Goal: Transaction & Acquisition: Book appointment/travel/reservation

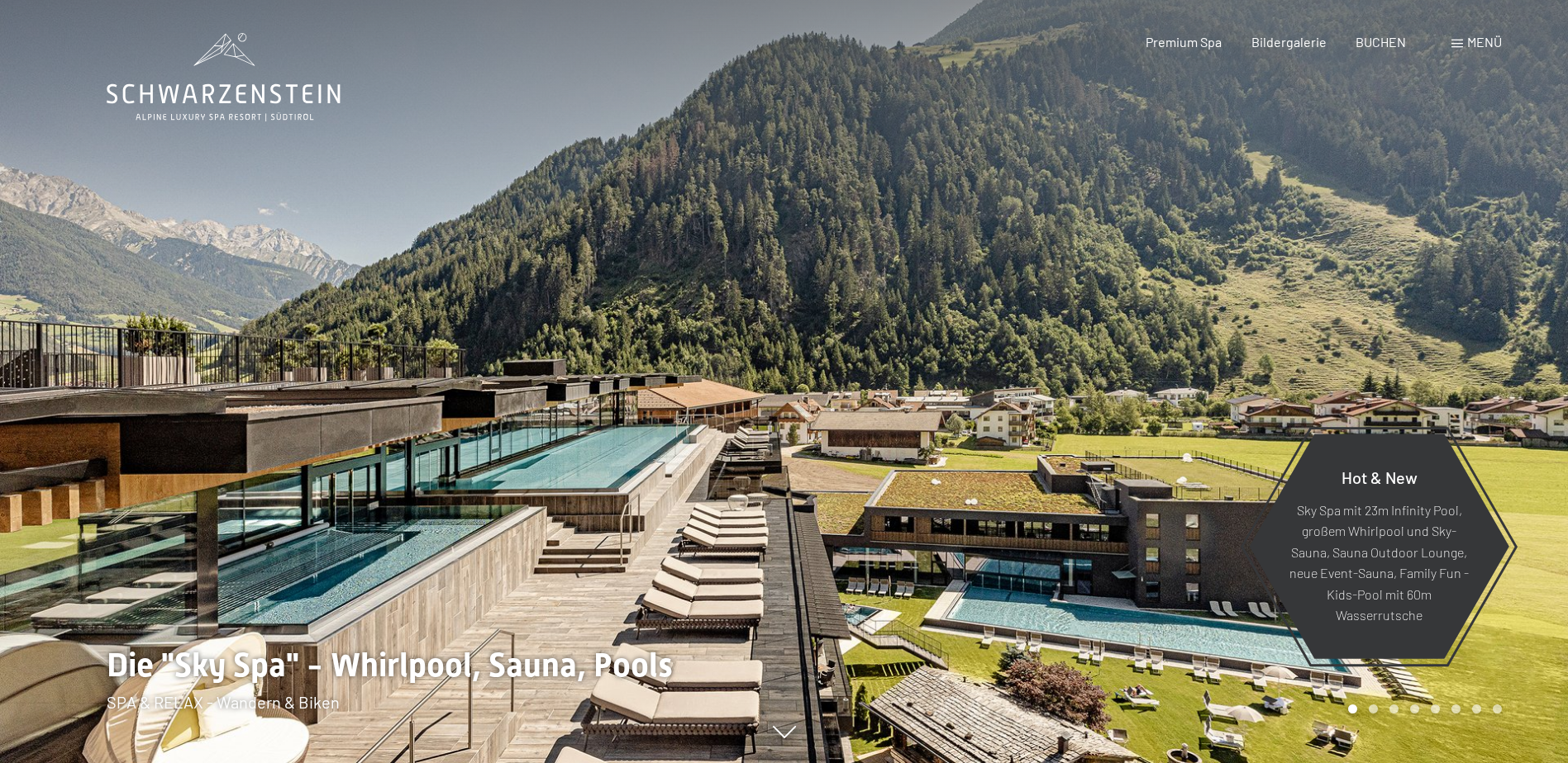
click at [1458, 38] on div "Menü" at bounding box center [1476, 42] width 50 height 18
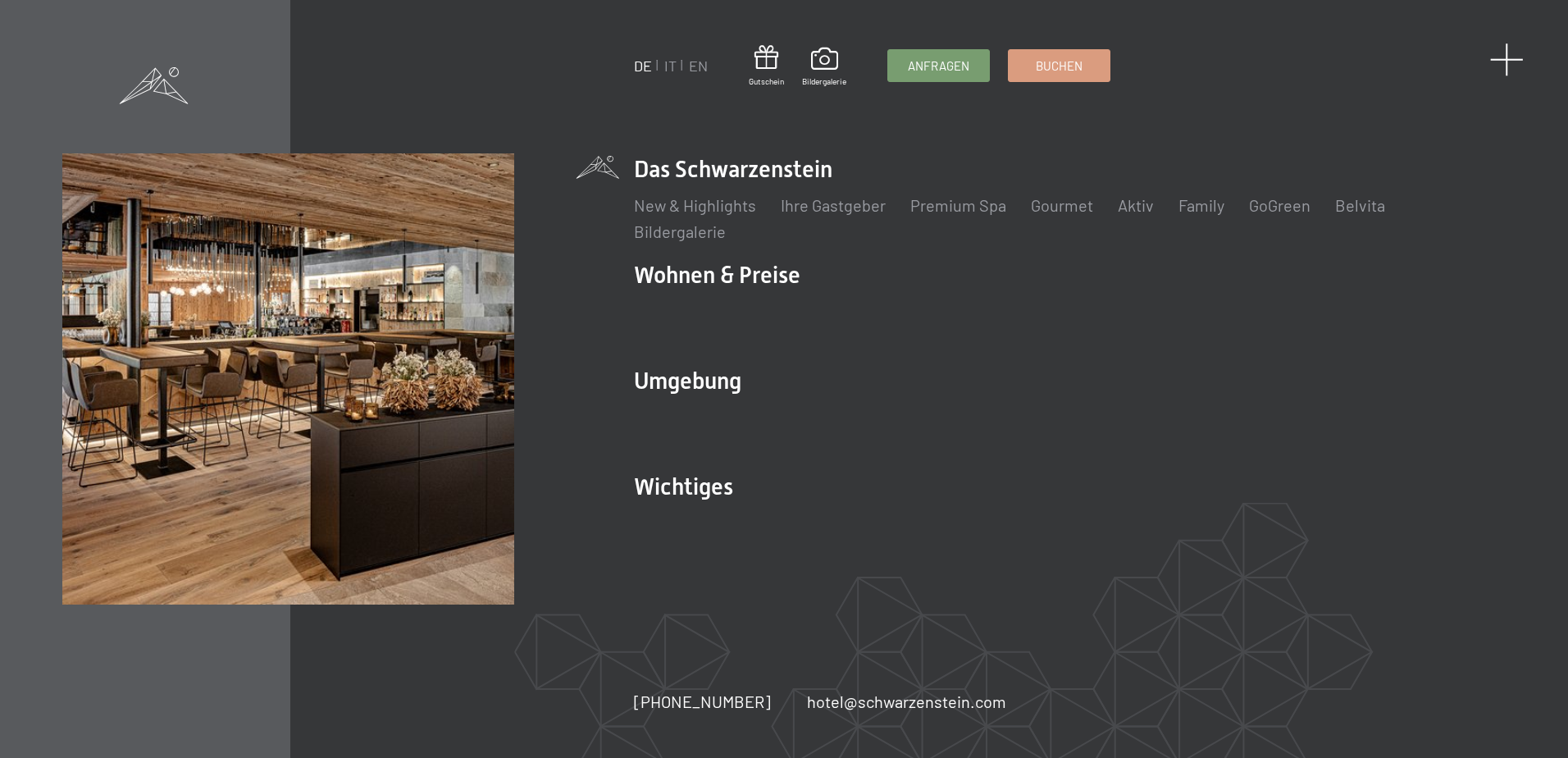
click at [1506, 55] on span at bounding box center [1507, 59] width 34 height 34
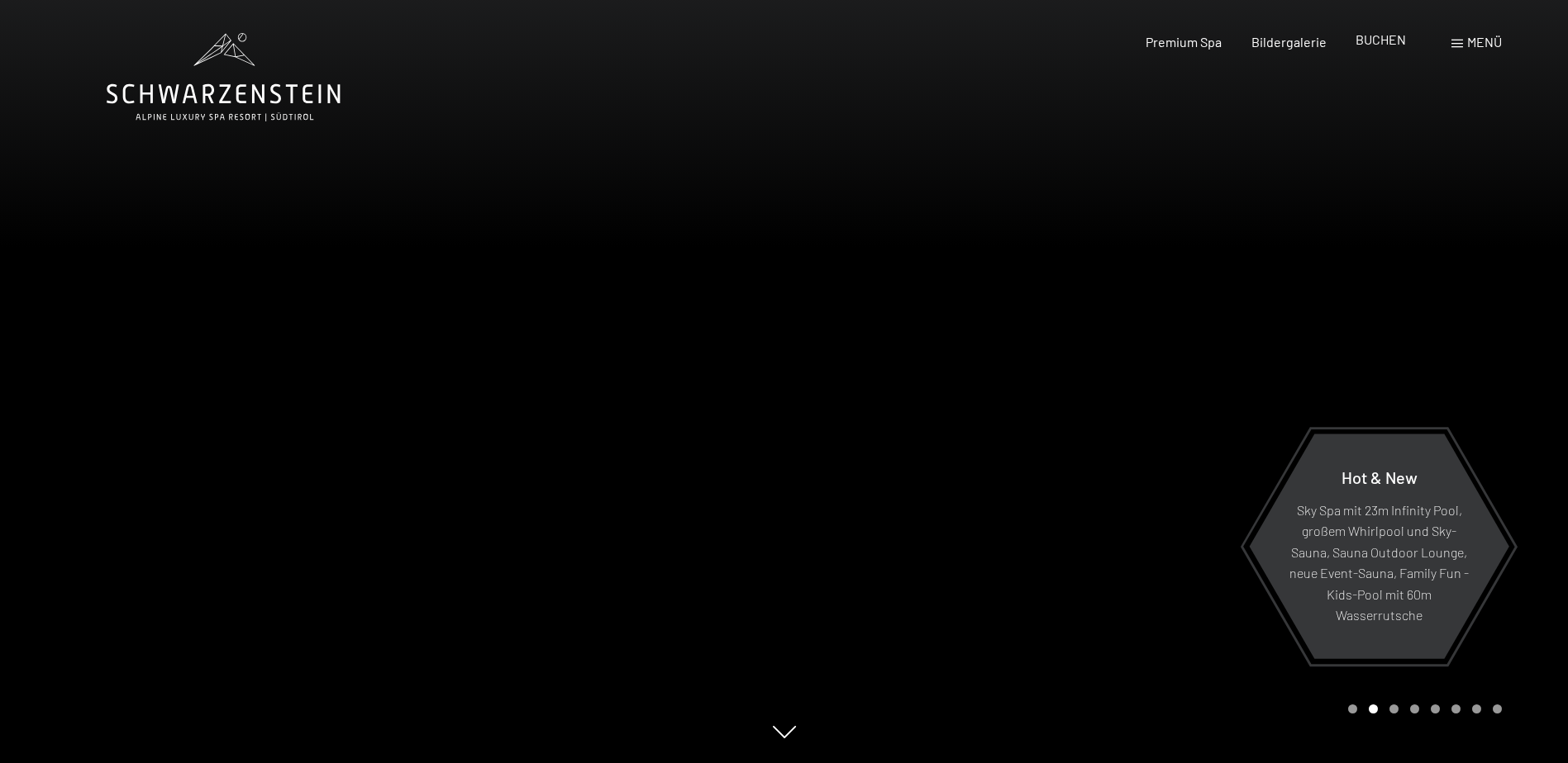
click at [1376, 36] on span "BUCHEN" at bounding box center [1380, 38] width 50 height 16
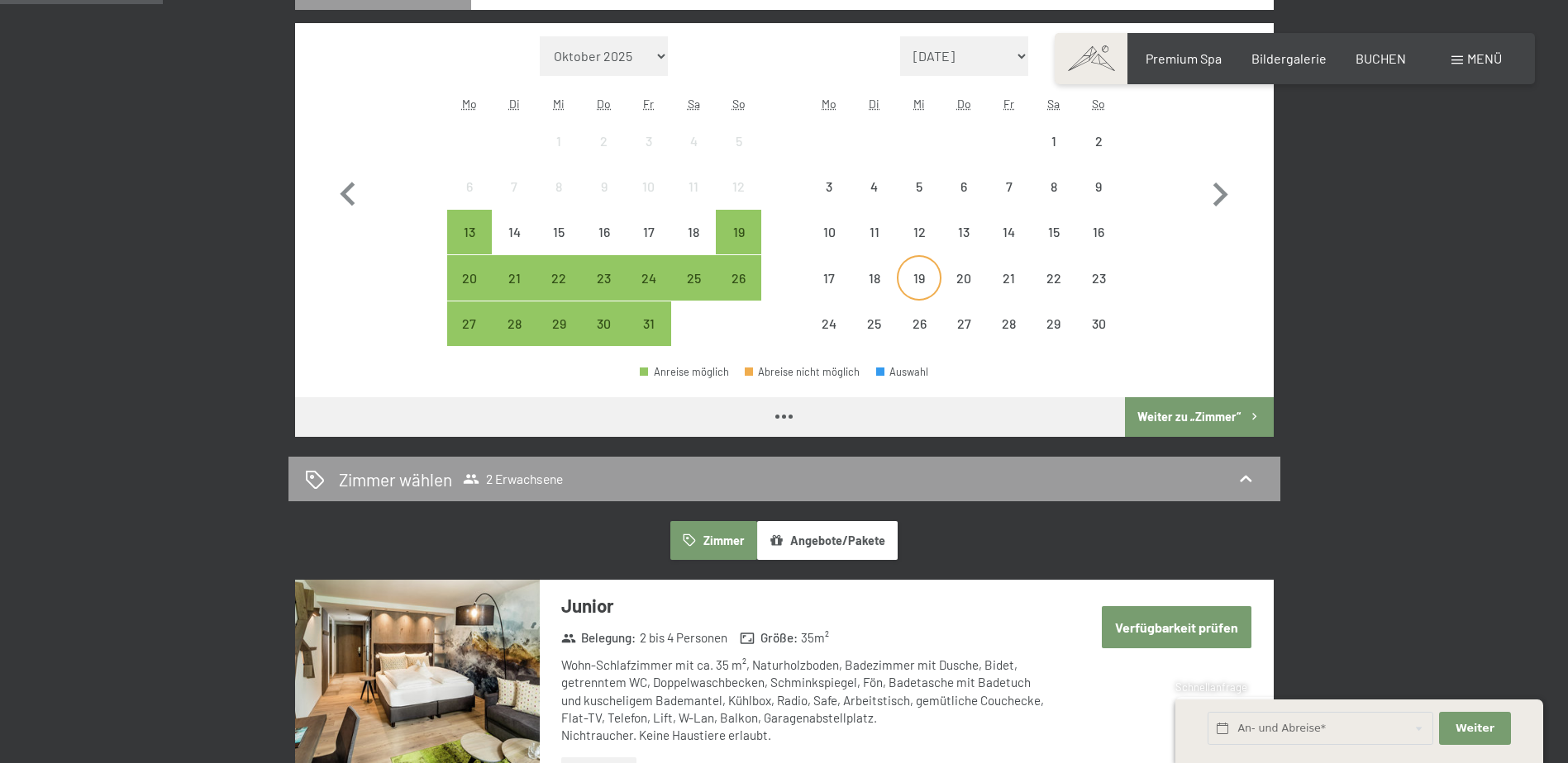
scroll to position [578, 0]
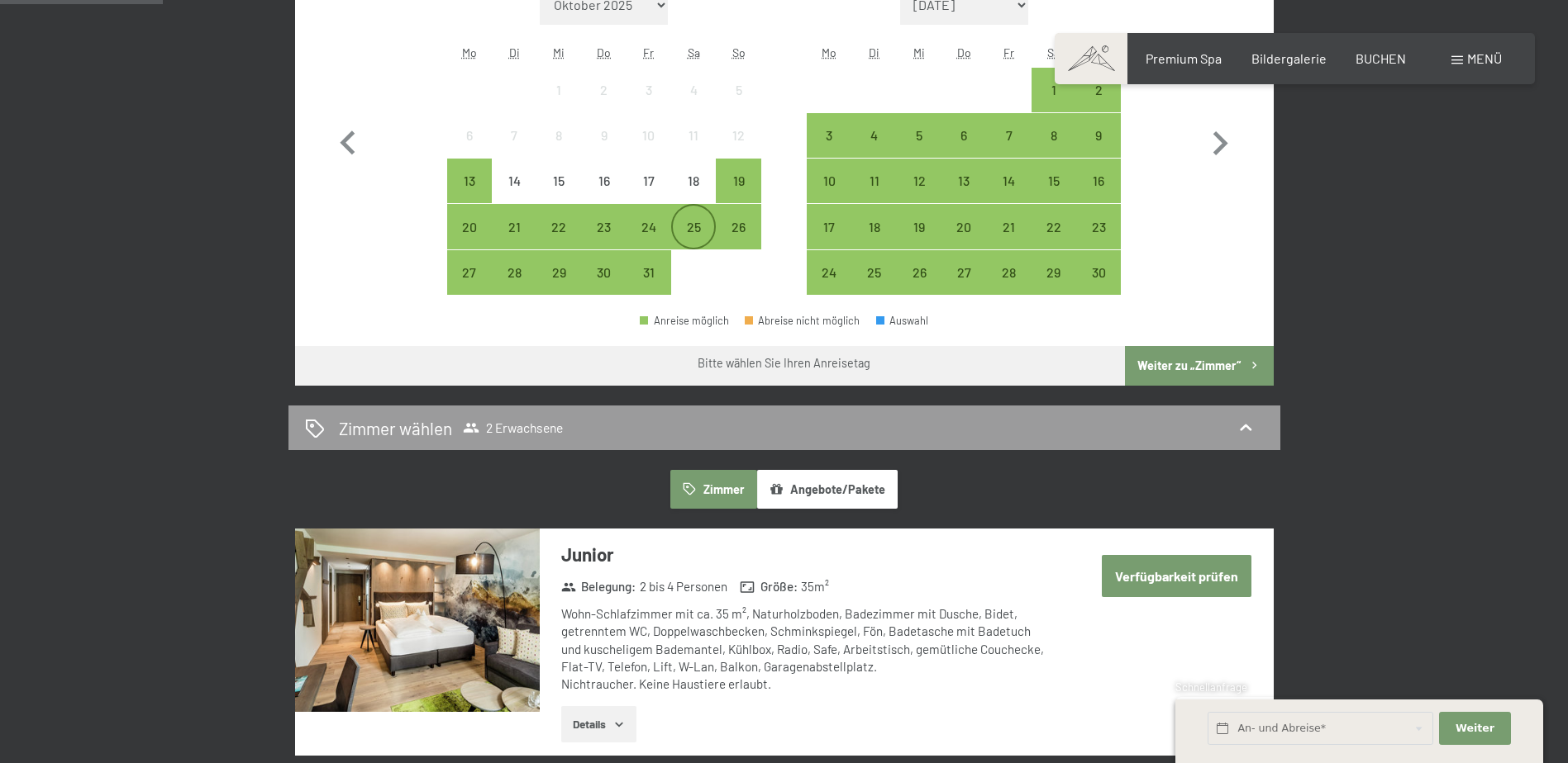
click at [679, 231] on div "25" at bounding box center [693, 241] width 41 height 41
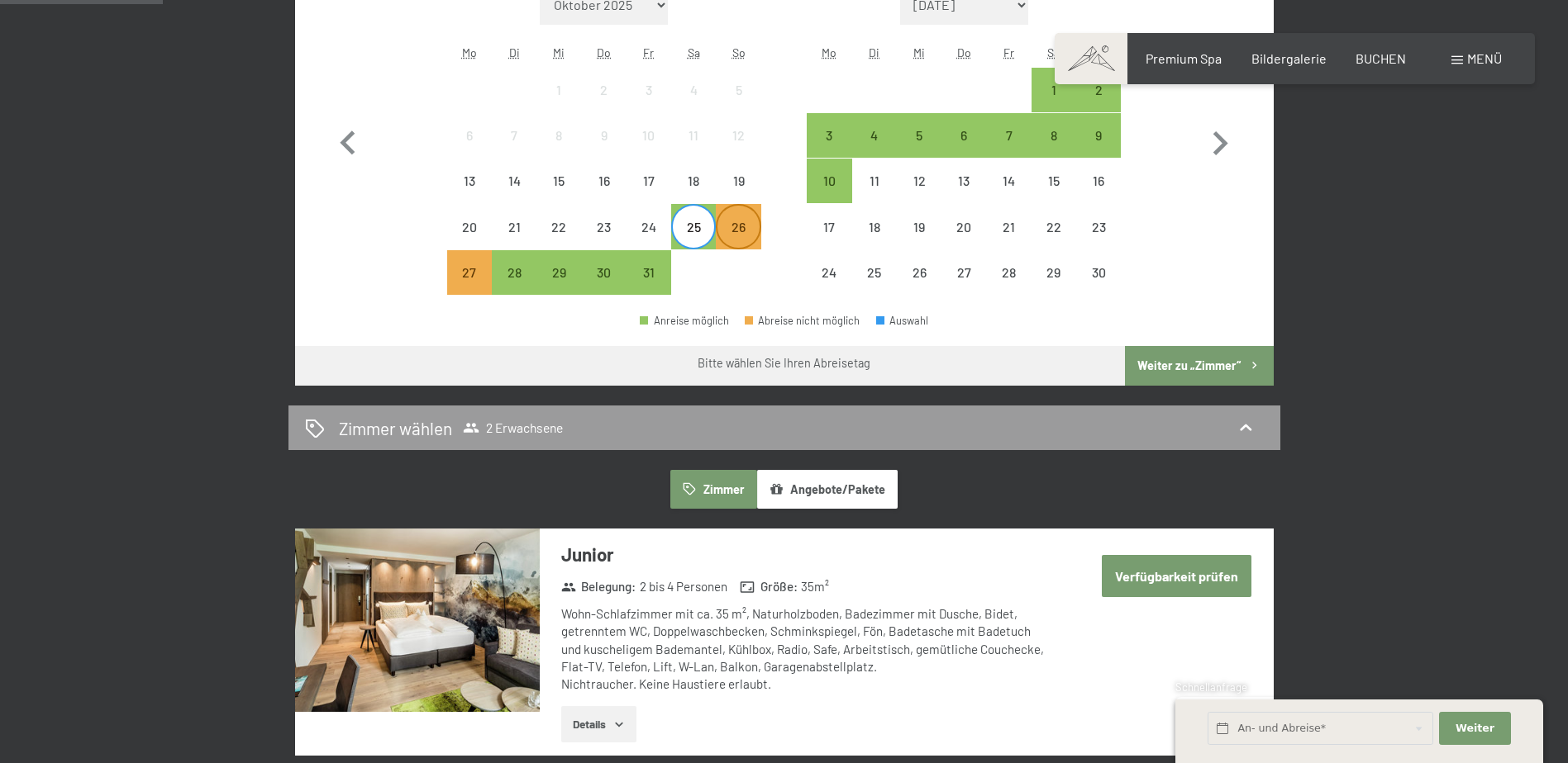
click at [746, 231] on div "26" at bounding box center [738, 241] width 41 height 41
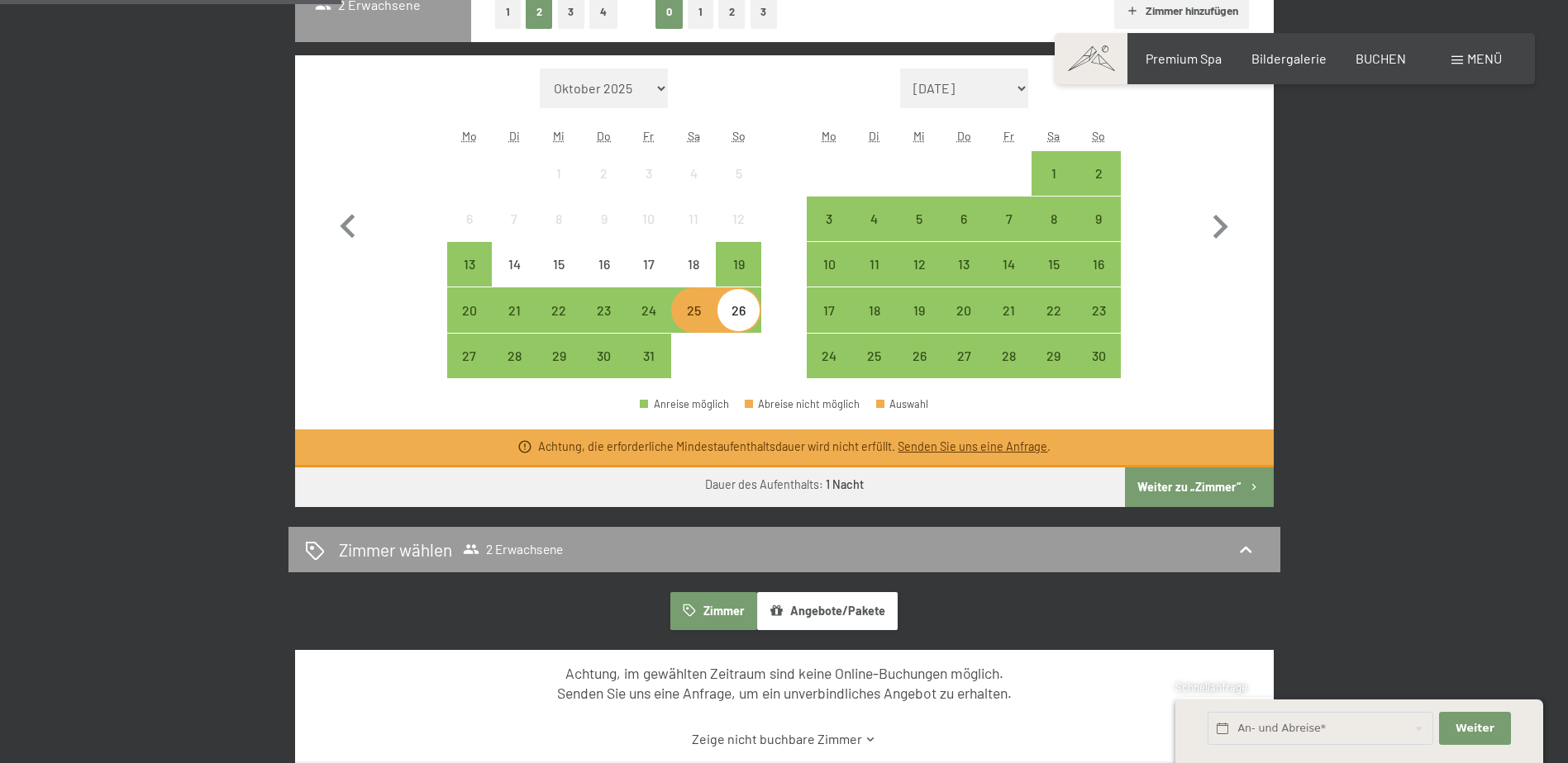
scroll to position [496, 0]
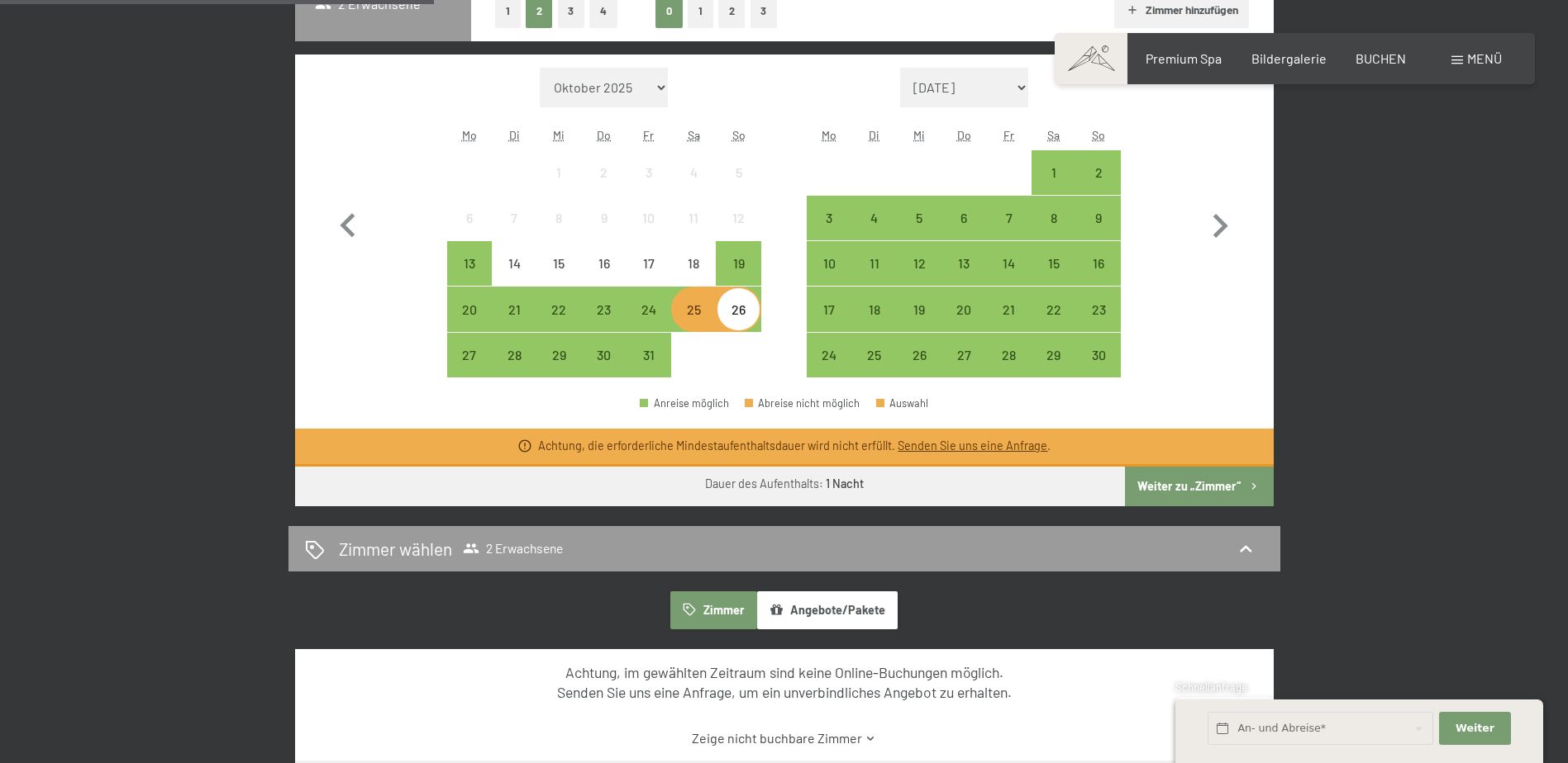
click at [691, 309] on div "25" at bounding box center [693, 323] width 41 height 41
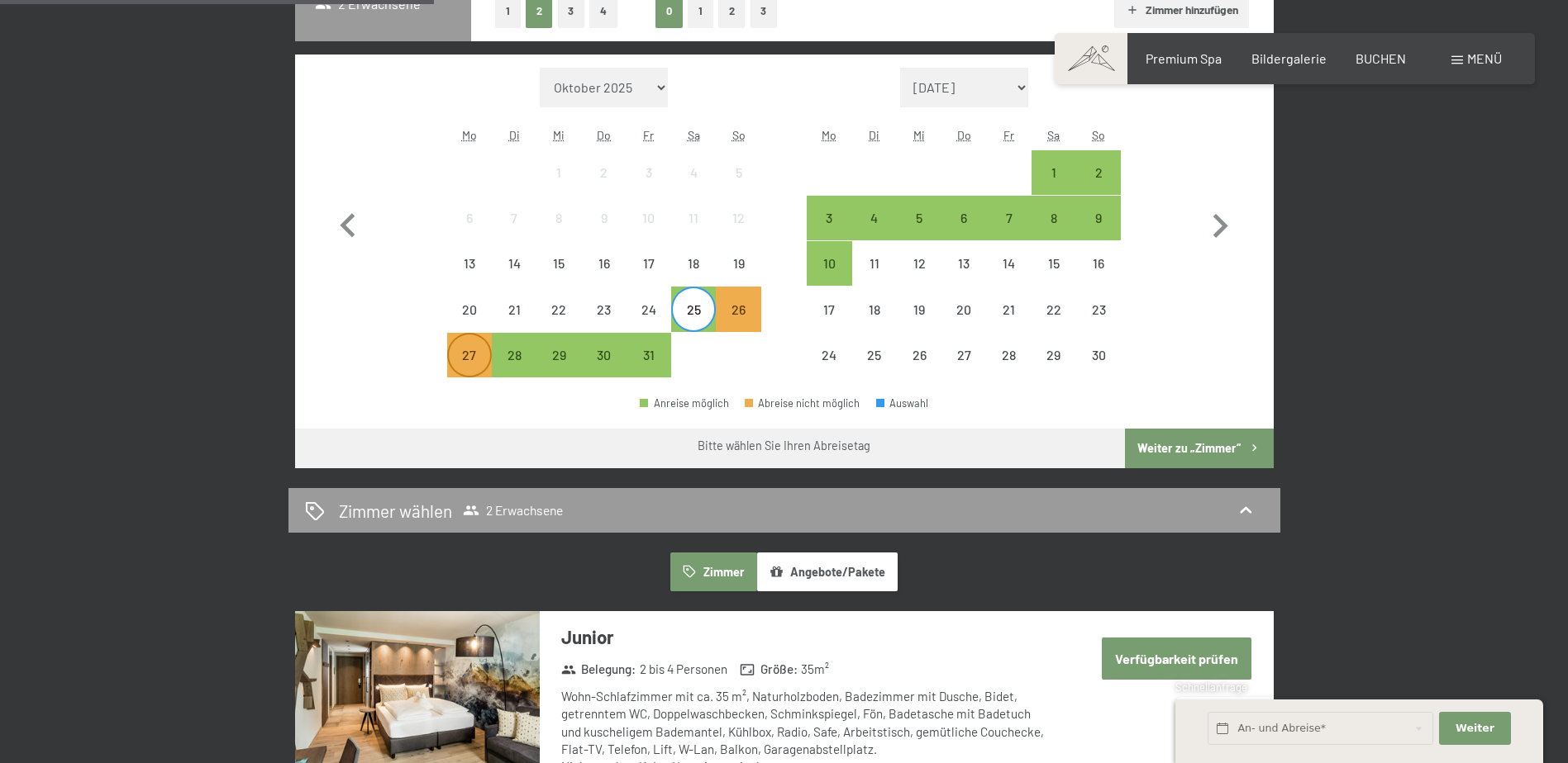
click at [467, 363] on div "27" at bounding box center [469, 369] width 41 height 41
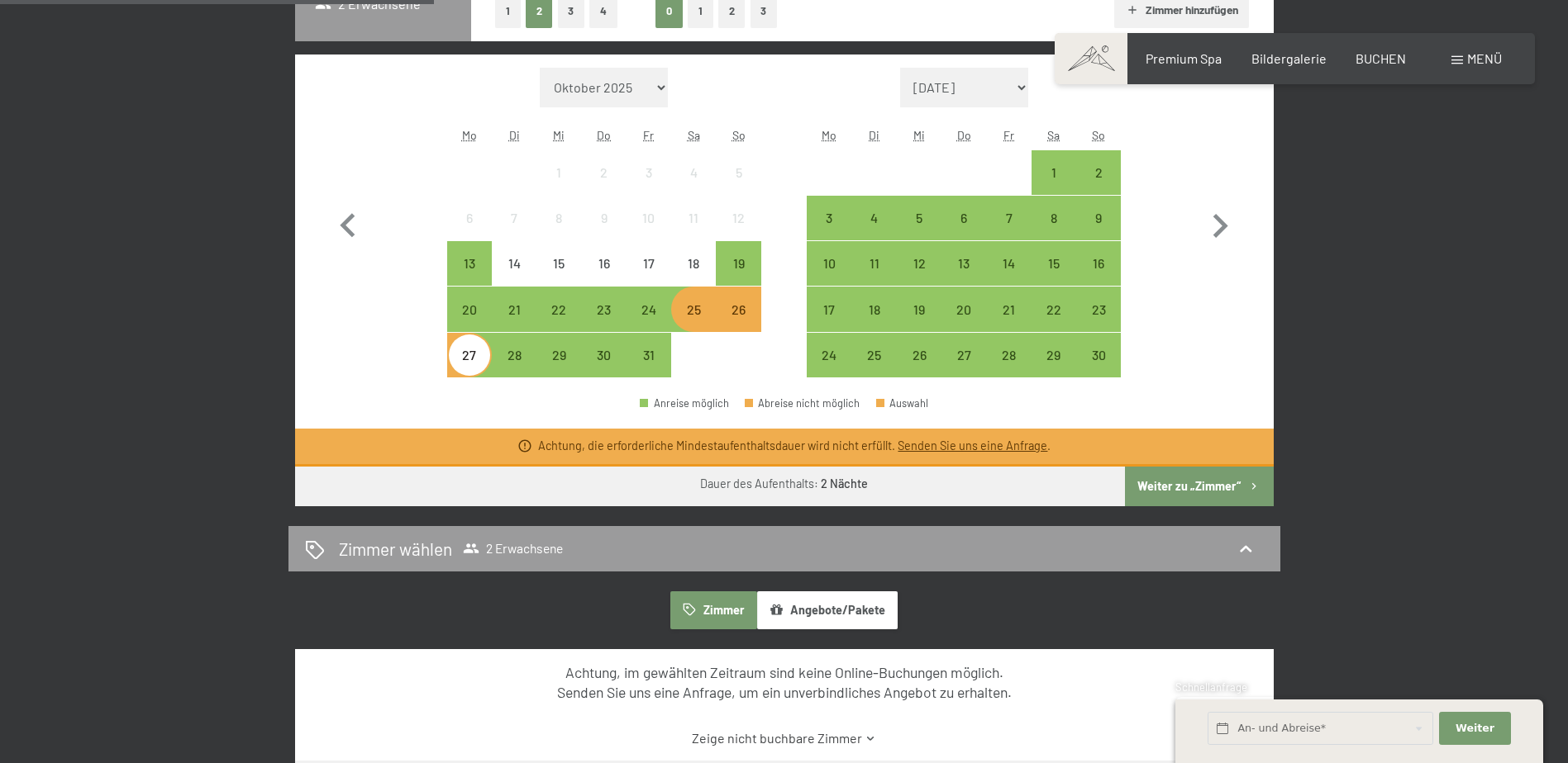
click at [1208, 485] on button "Weiter zu „Zimmer“" at bounding box center [1198, 486] width 148 height 39
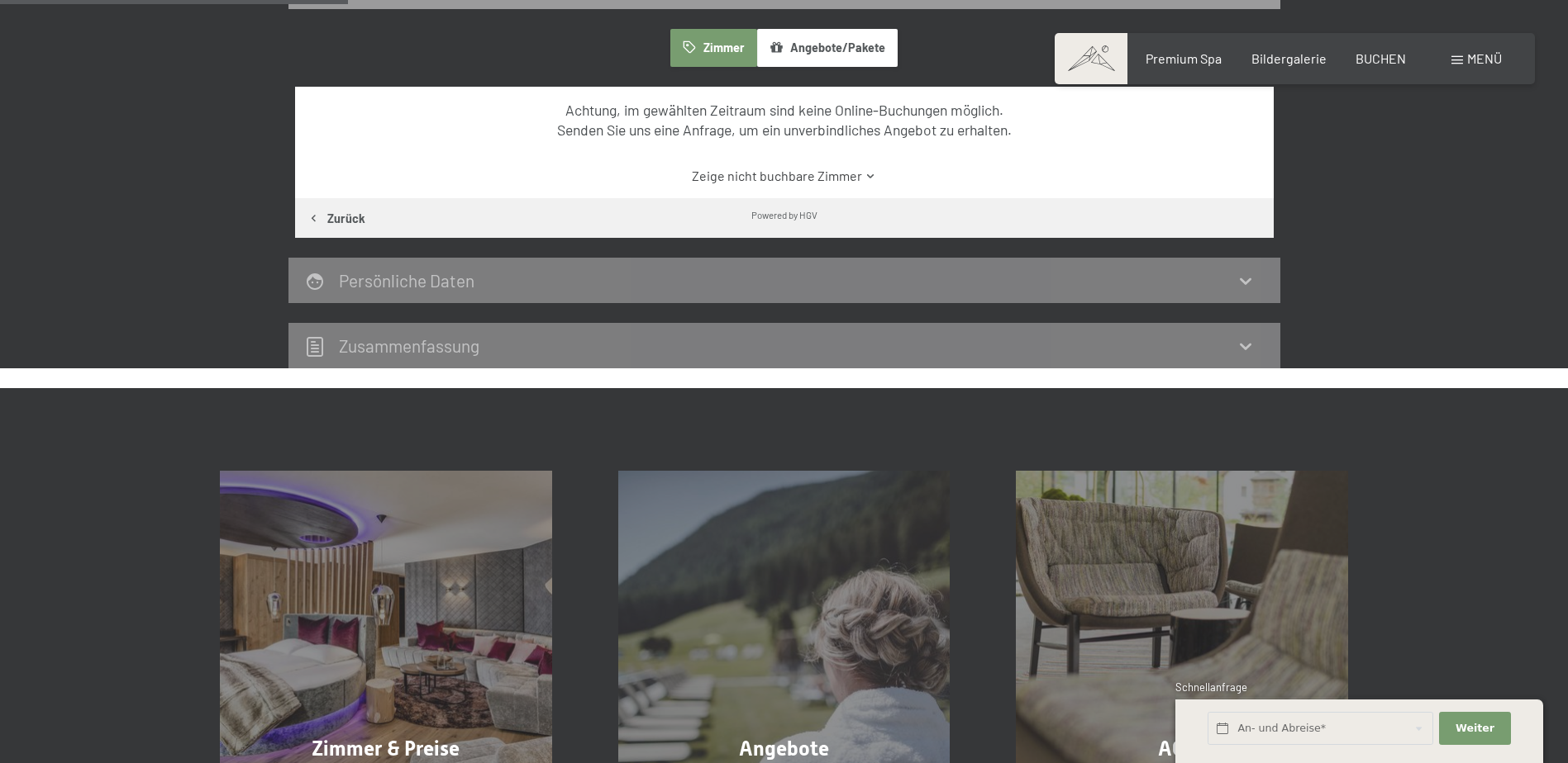
scroll to position [394, 0]
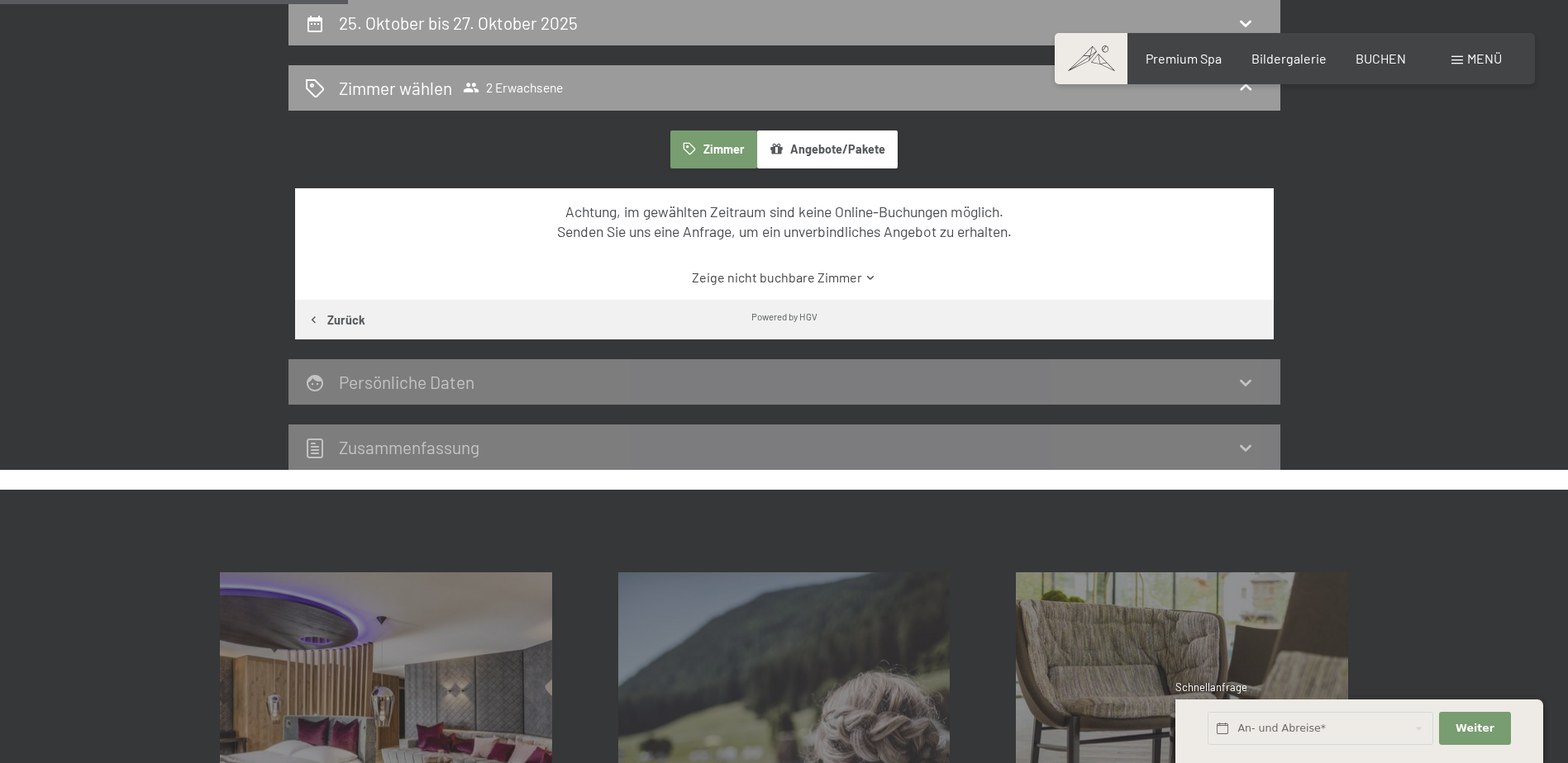
click at [758, 277] on link "Zeige nicht buchbare Zimmer" at bounding box center [784, 278] width 920 height 18
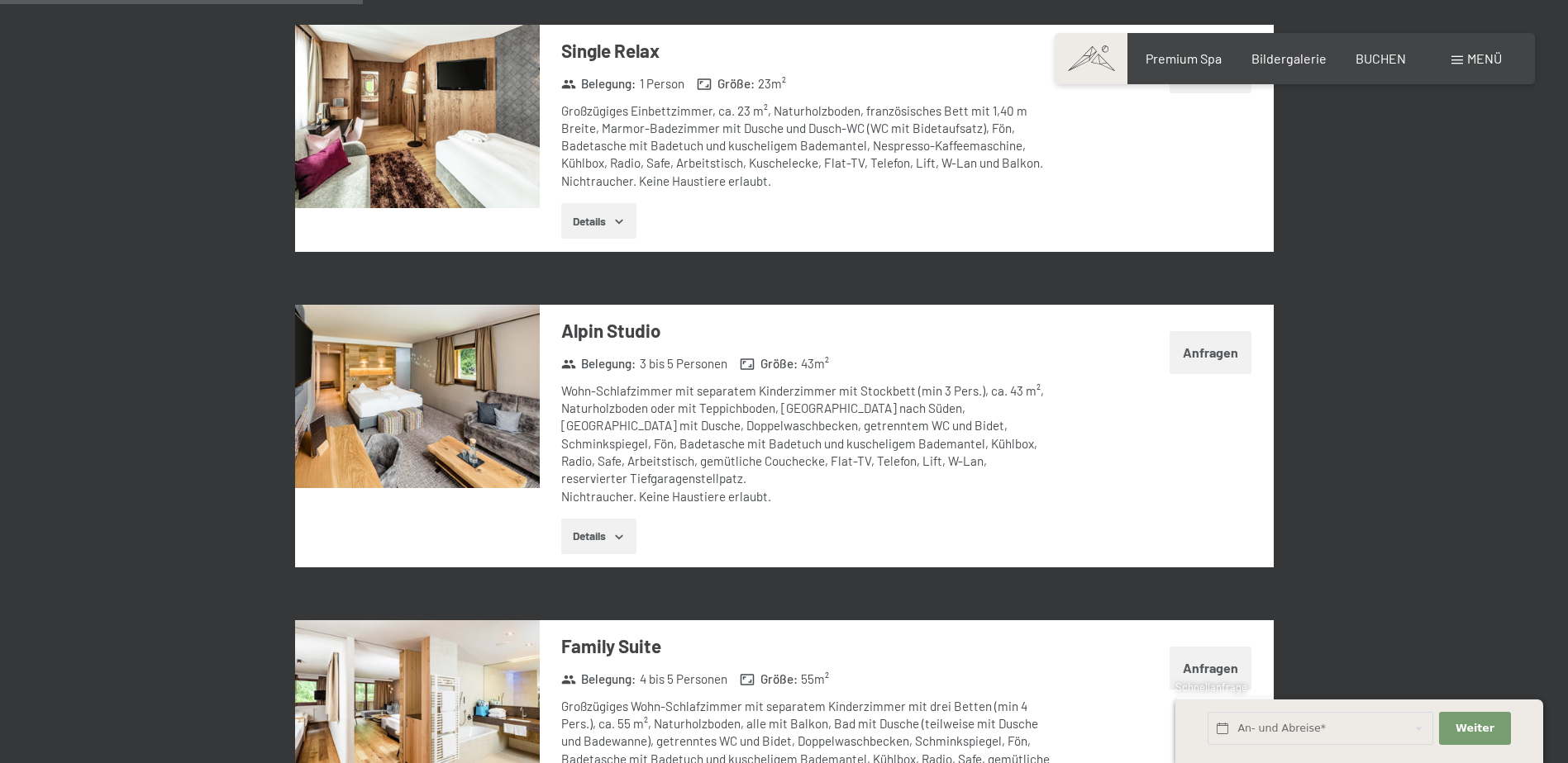
scroll to position [1303, 0]
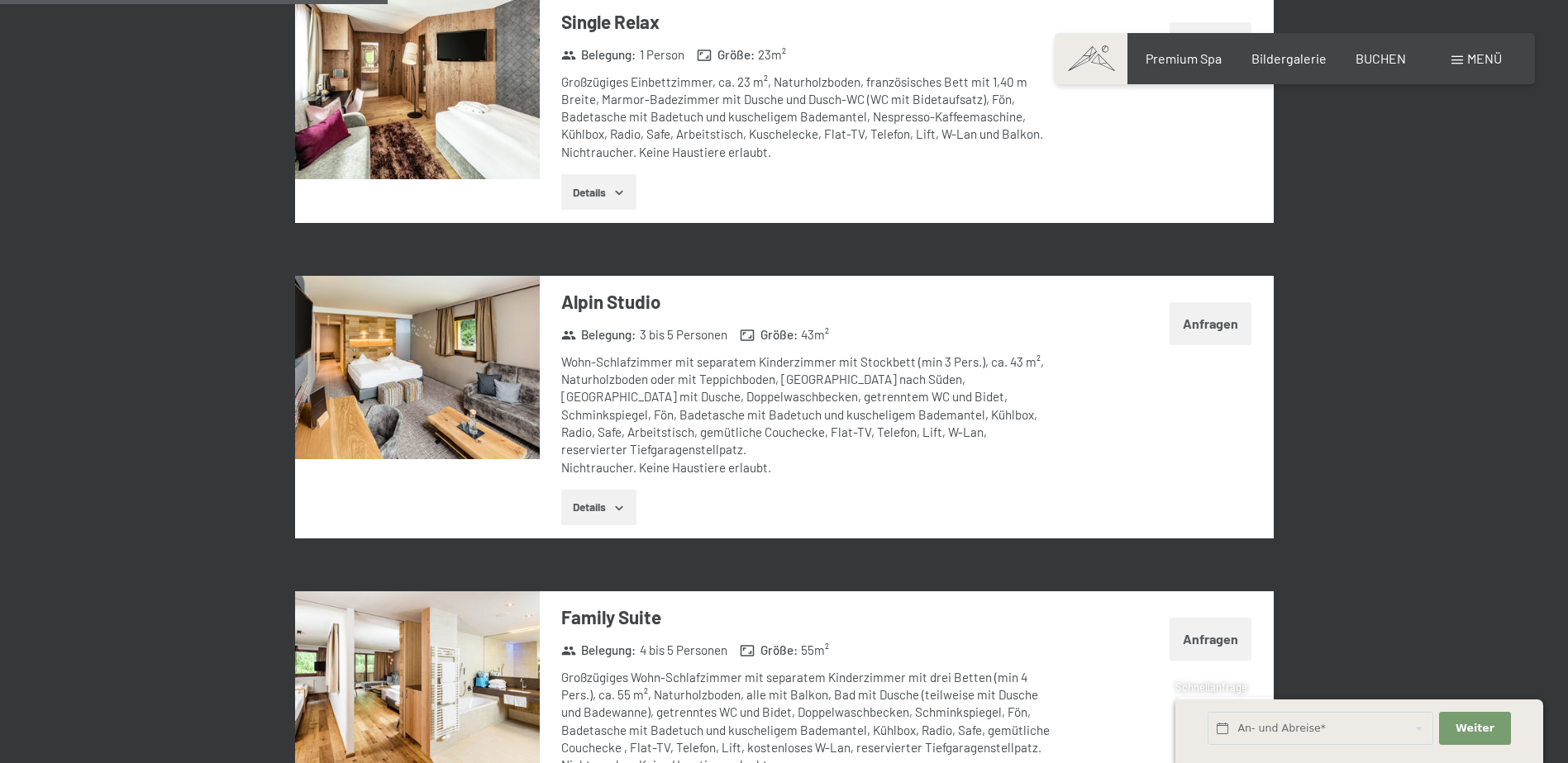
click at [610, 195] on button "Details" at bounding box center [598, 192] width 75 height 37
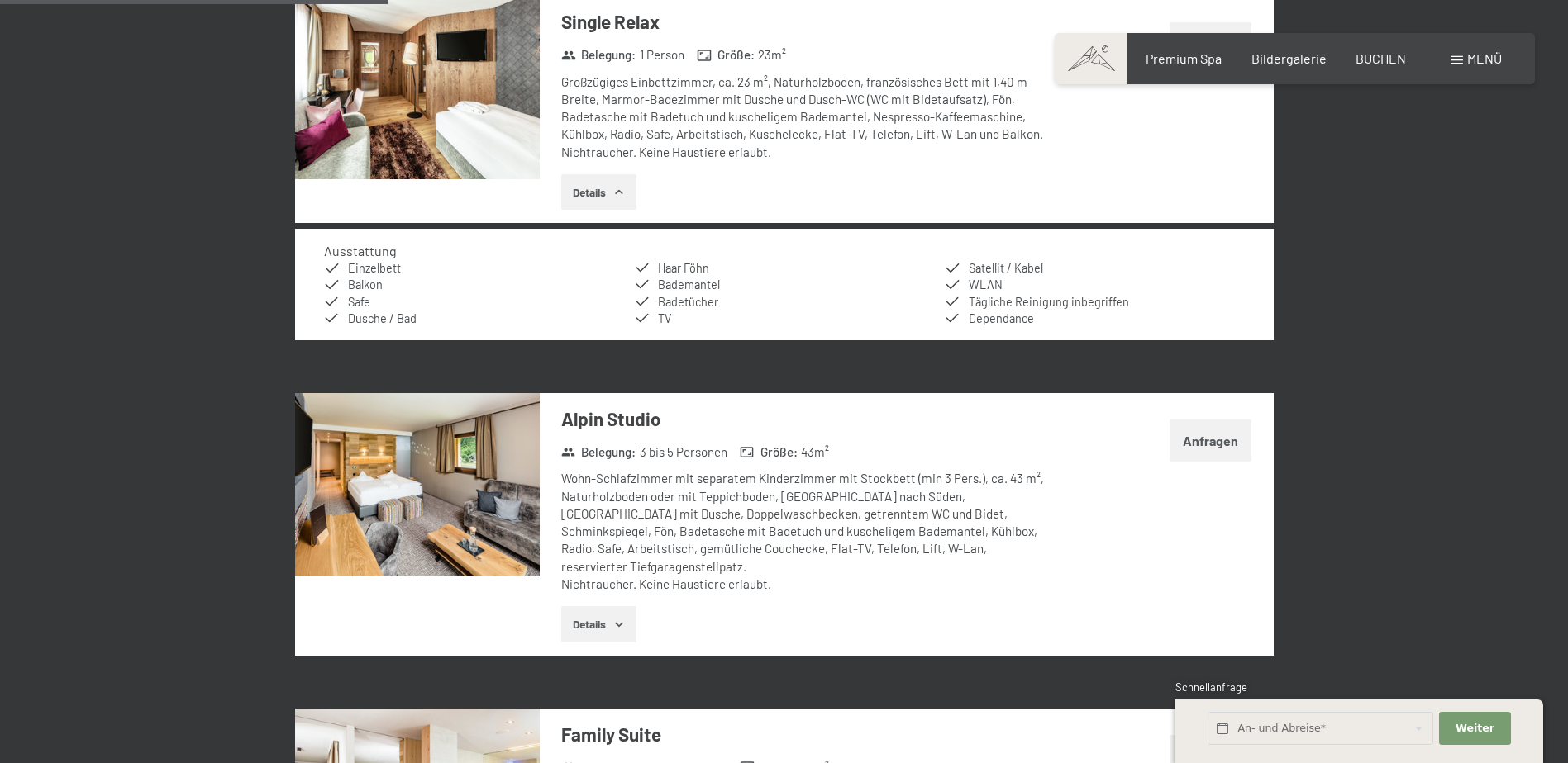
click at [610, 195] on button "Details" at bounding box center [598, 192] width 75 height 37
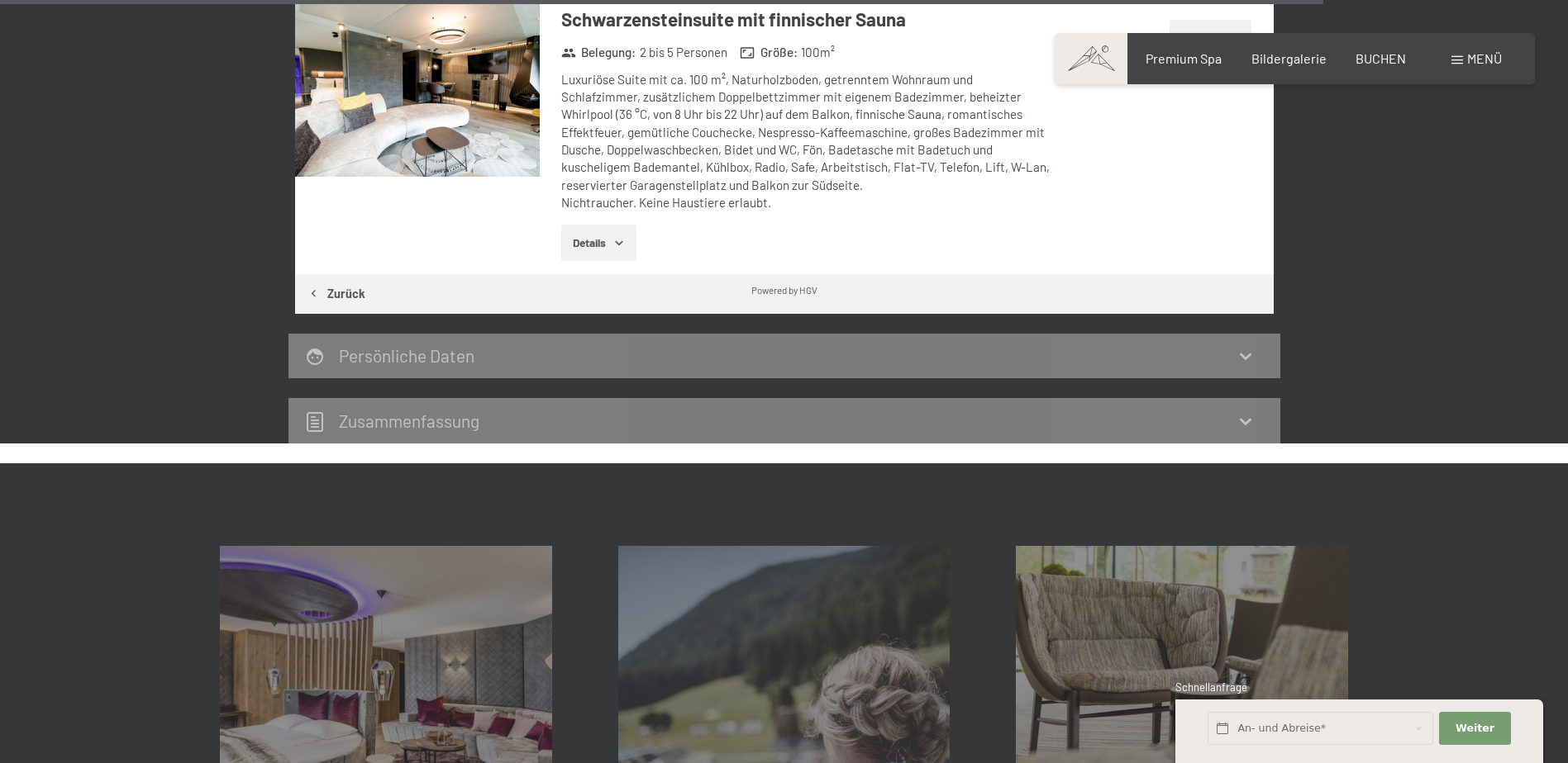
scroll to position [4772, 0]
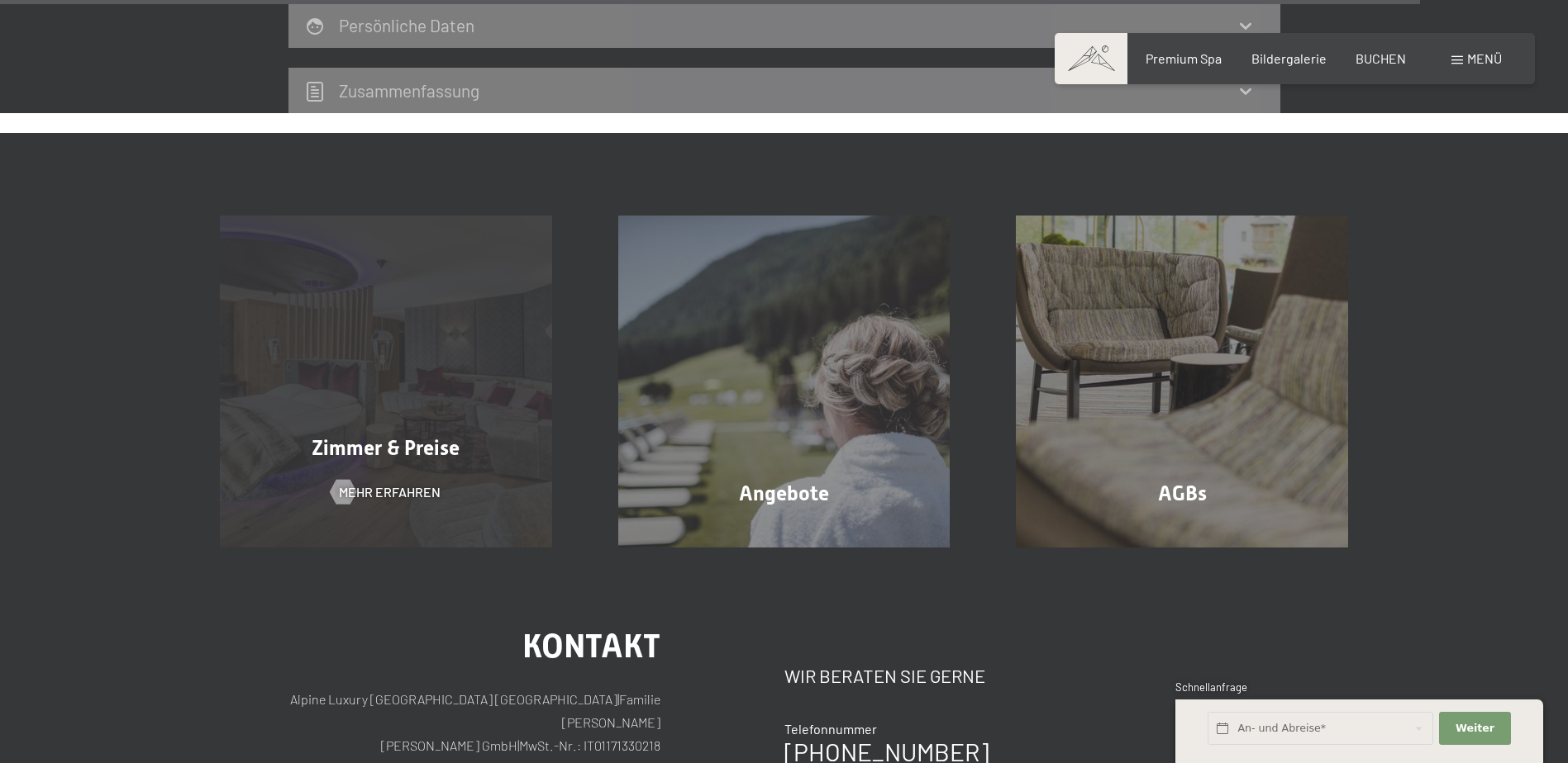
click at [349, 375] on div "Zimmer & Preise Mehr erfahren" at bounding box center [386, 381] width 399 height 332
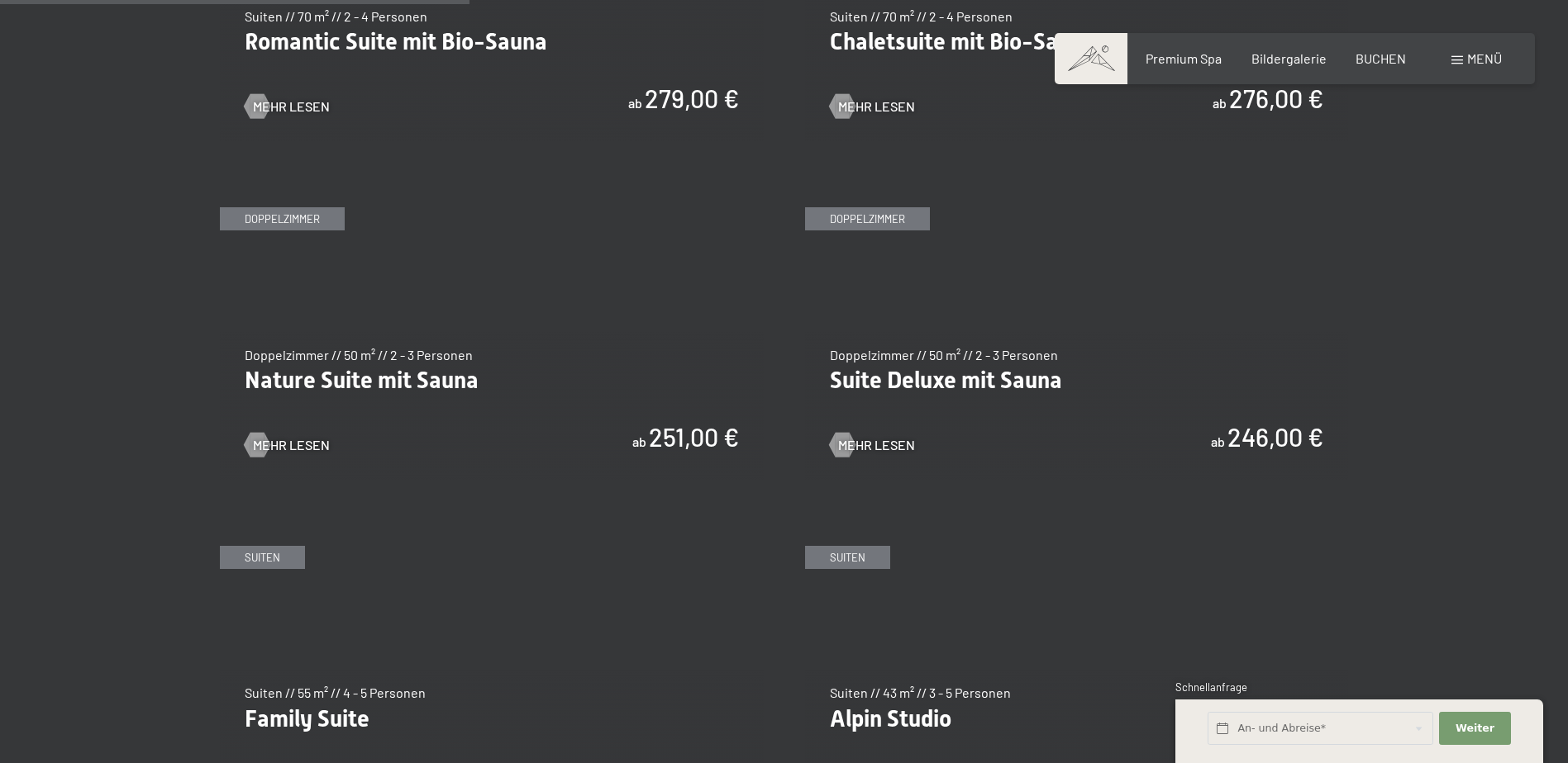
scroll to position [1569, 0]
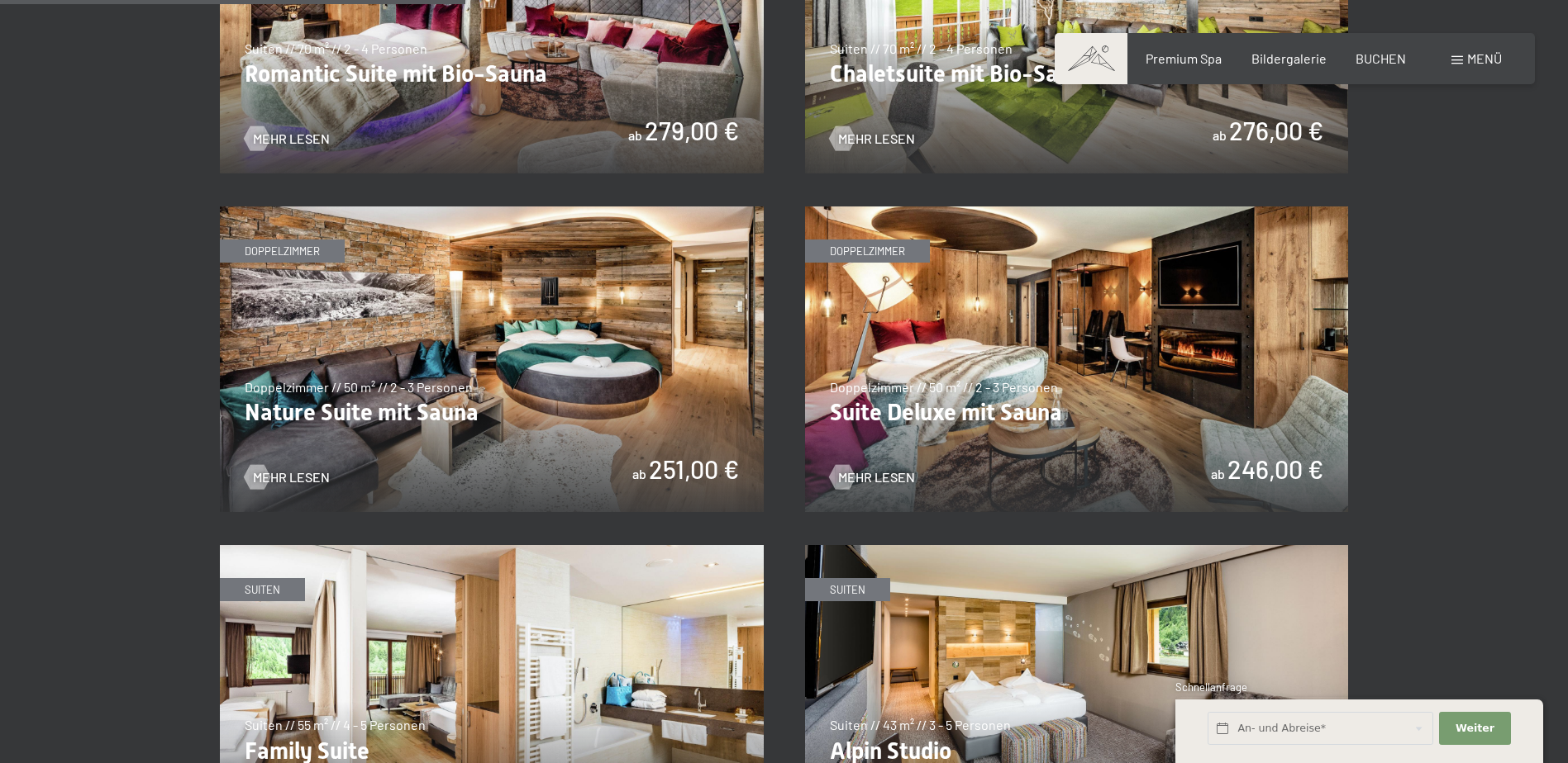
click at [994, 324] on img at bounding box center [1076, 359] width 543 height 306
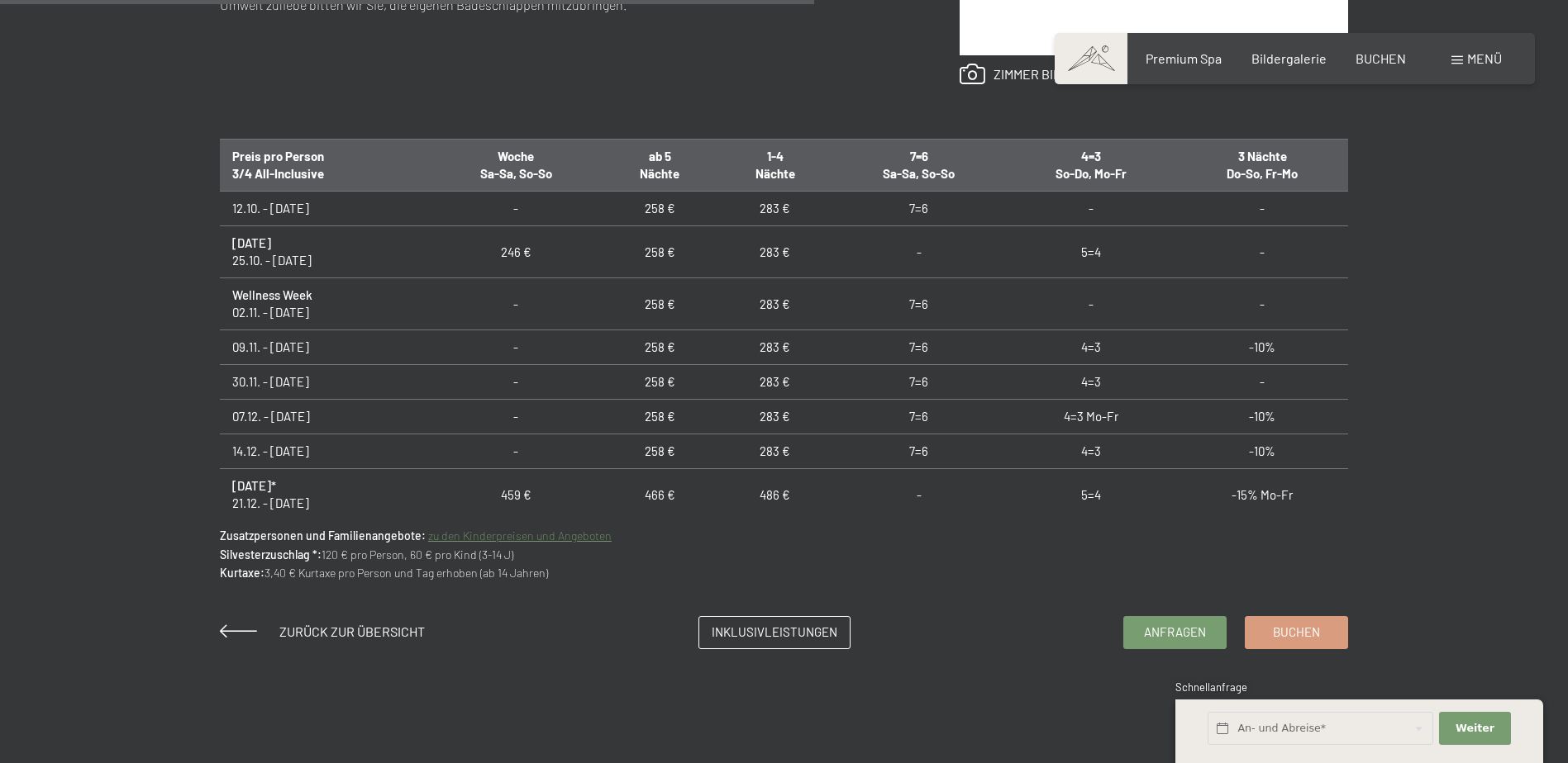
scroll to position [991, 0]
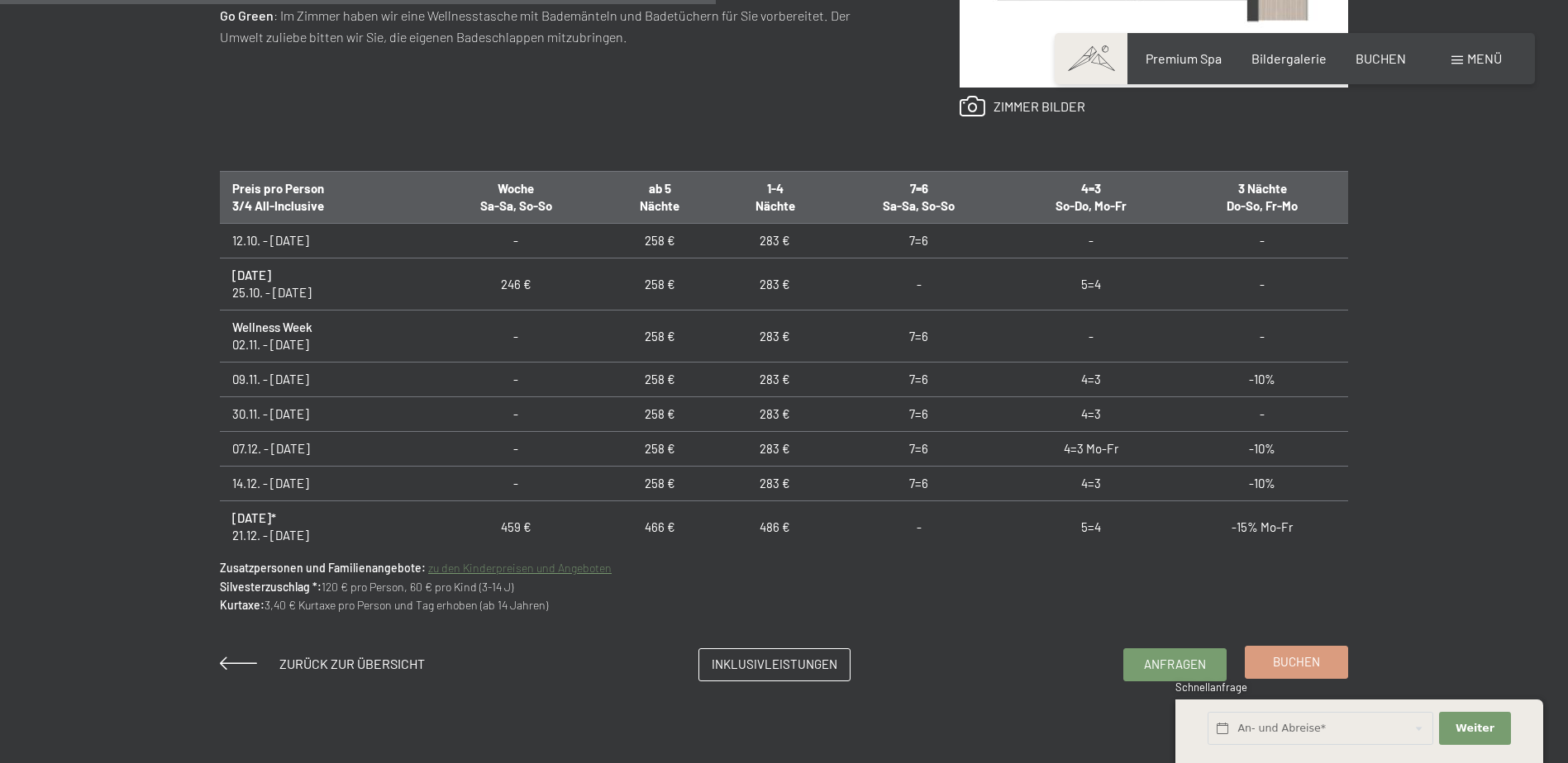
click at [1298, 670] on span "Buchen" at bounding box center [1296, 661] width 47 height 17
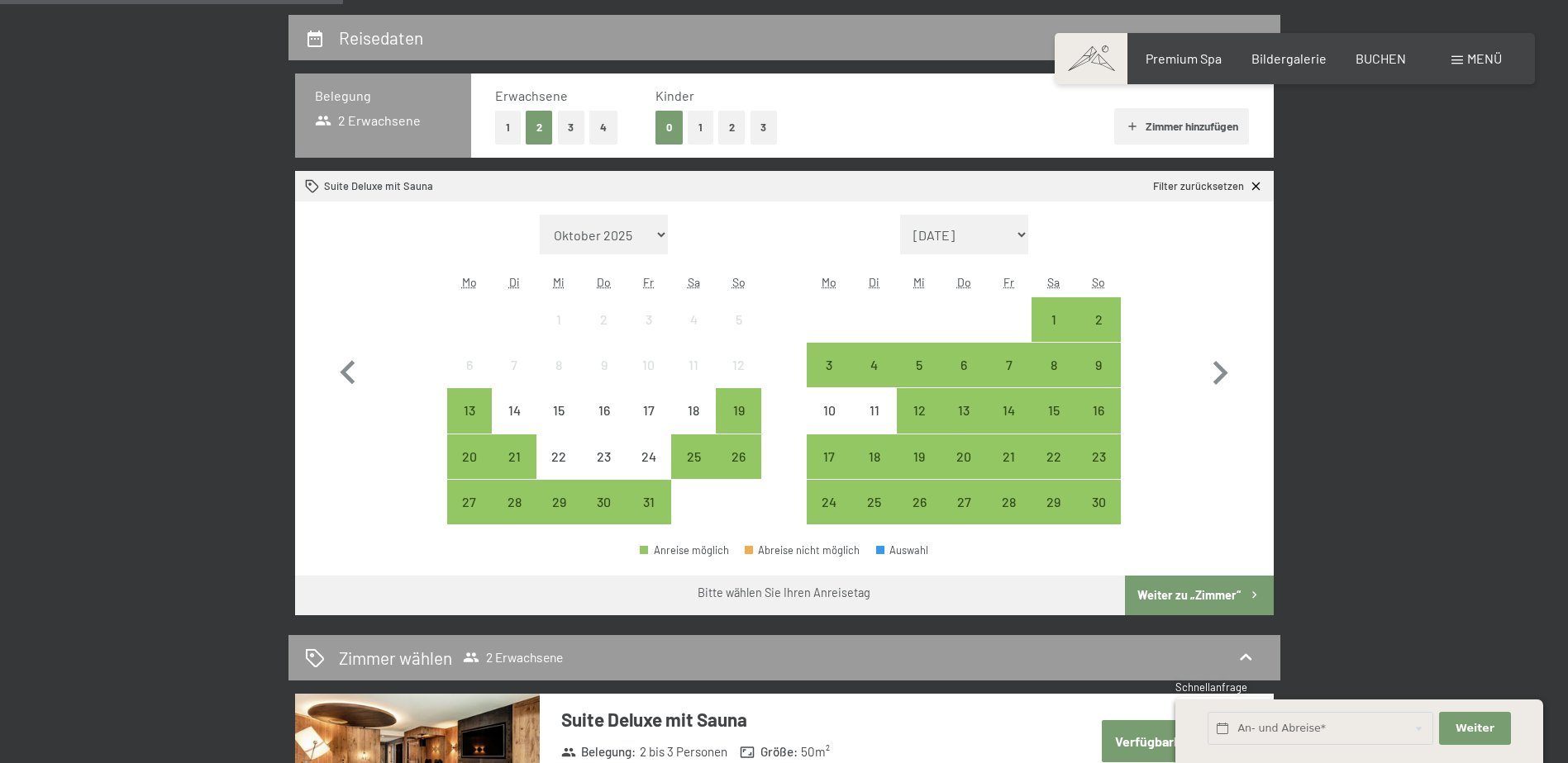
scroll to position [413, 0]
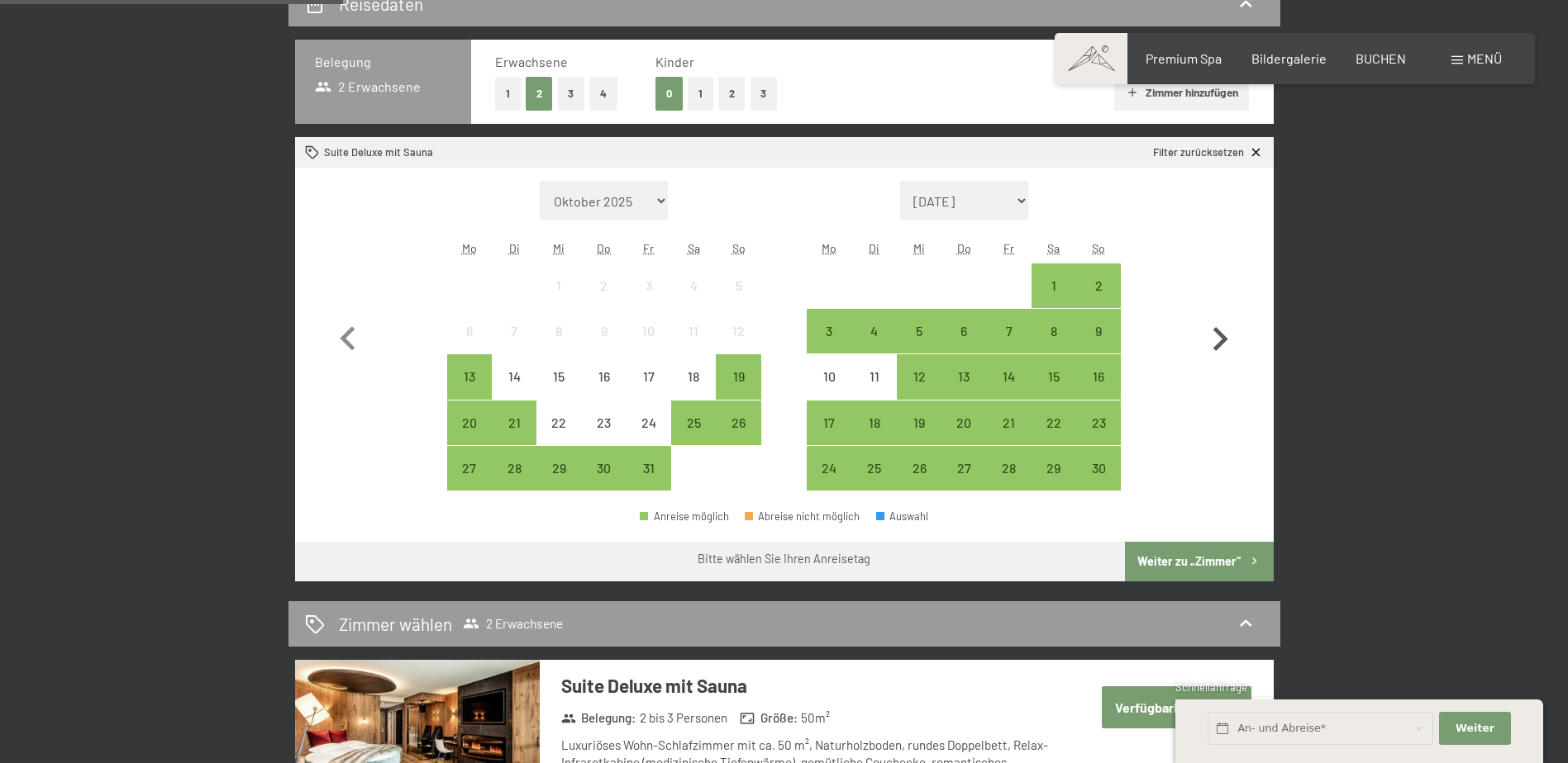
click at [1225, 332] on icon "button" at bounding box center [1220, 339] width 48 height 48
select select "[DATE]"
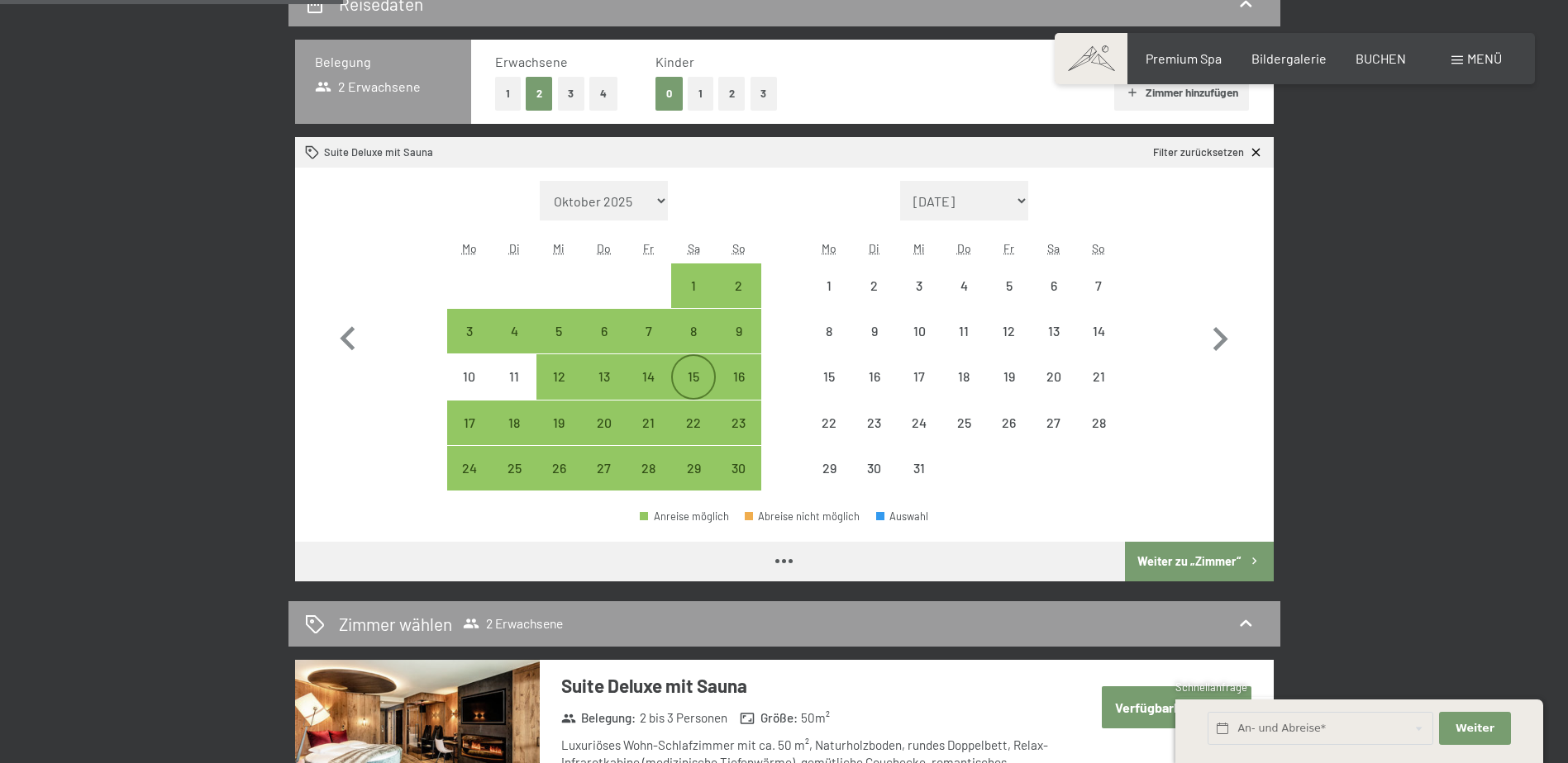
select select "[DATE]"
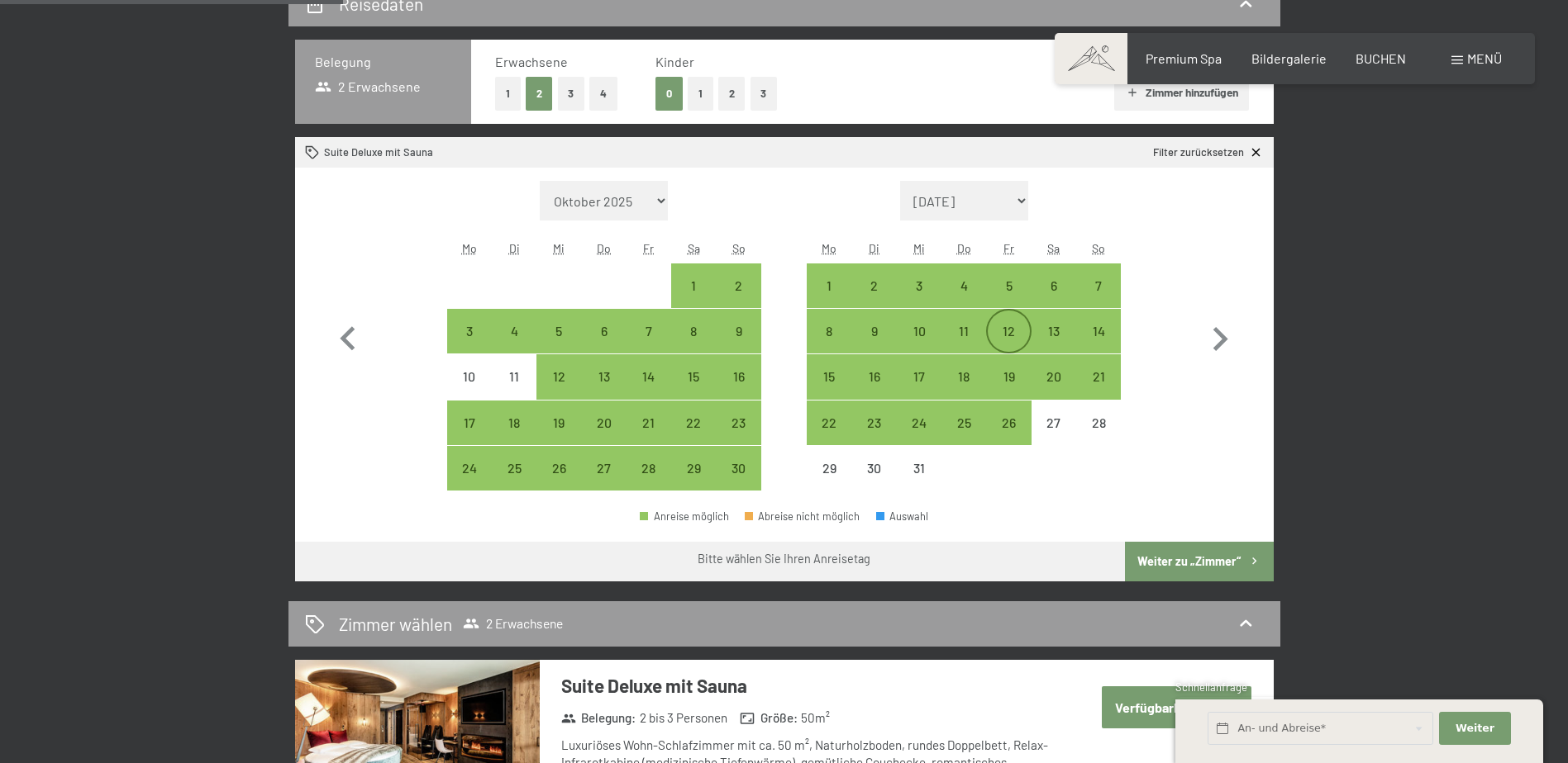
click at [998, 336] on div "12" at bounding box center [1008, 344] width 41 height 41
select select "[DATE]"
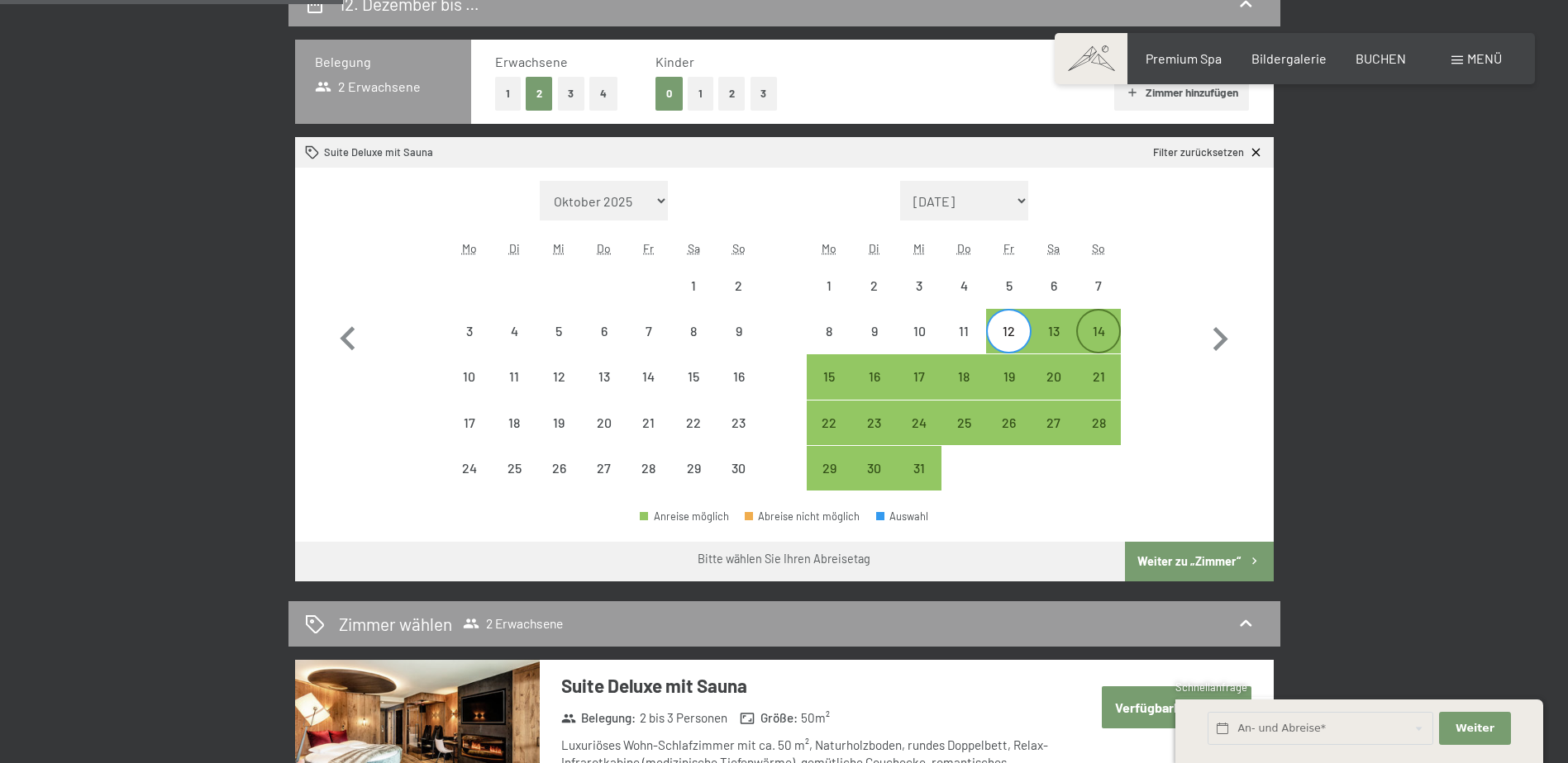
click at [1109, 336] on div "14" at bounding box center [1098, 344] width 41 height 41
select select "[DATE]"
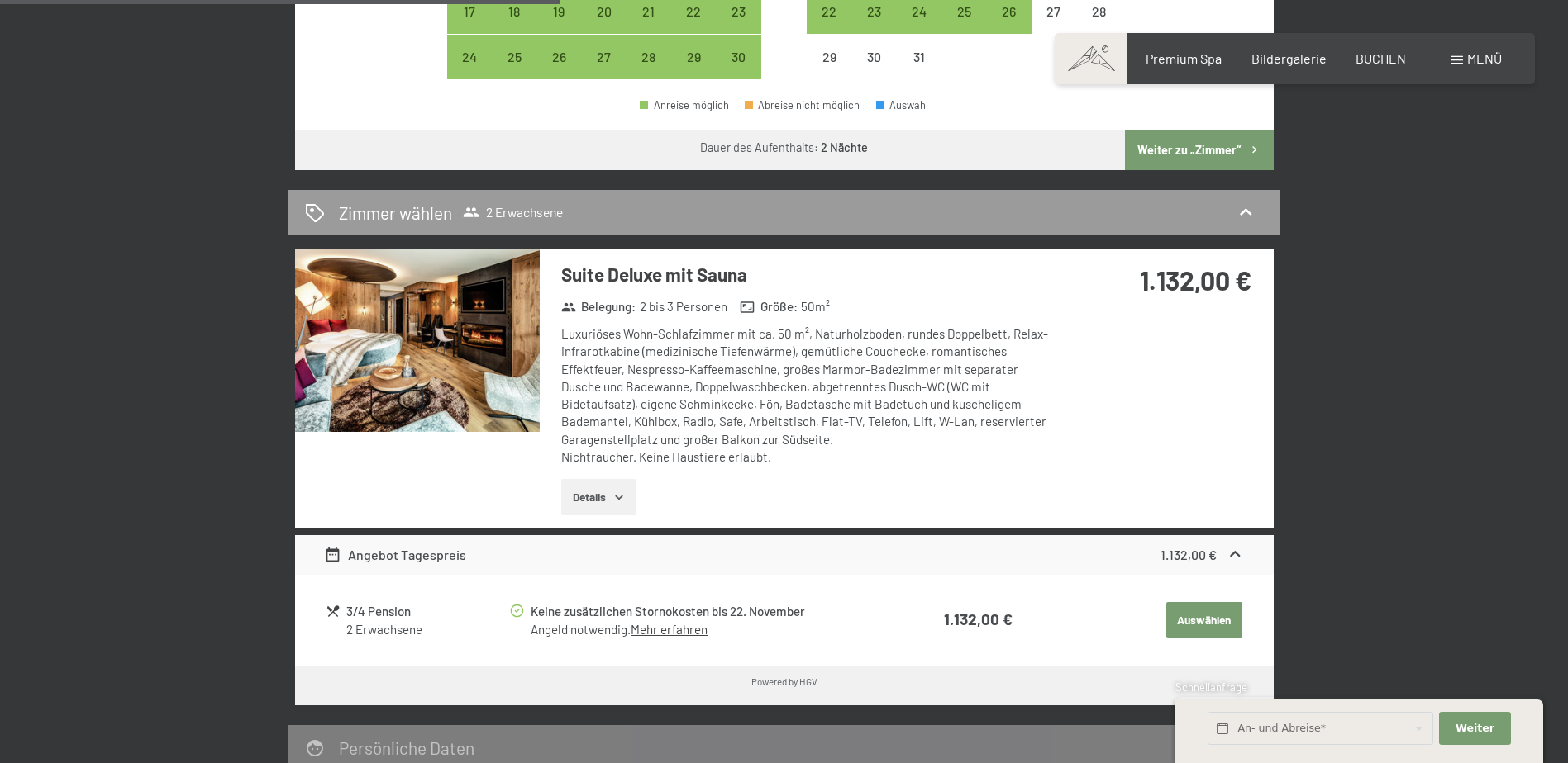
scroll to position [826, 0]
